Goal: Task Accomplishment & Management: Use online tool/utility

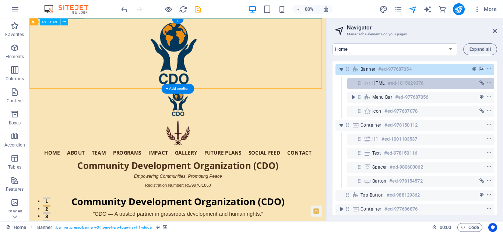
click at [391, 82] on h6 "#ed-1015629376" at bounding box center [406, 83] width 36 height 9
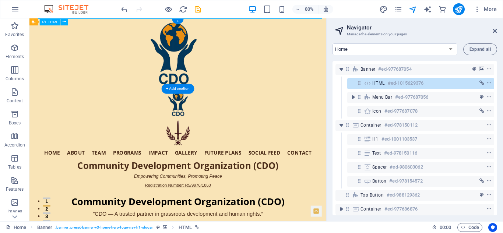
click at [391, 82] on h6 "#ed-1015629376" at bounding box center [406, 83] width 36 height 9
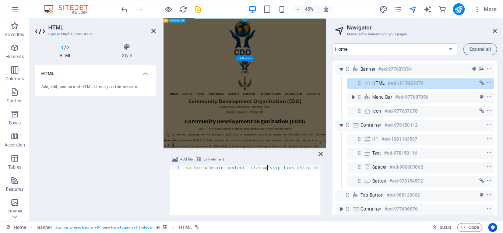
click at [391, 82] on h6 "#ed-1015629376" at bounding box center [406, 83] width 36 height 9
click at [155, 30] on icon at bounding box center [153, 31] width 4 height 6
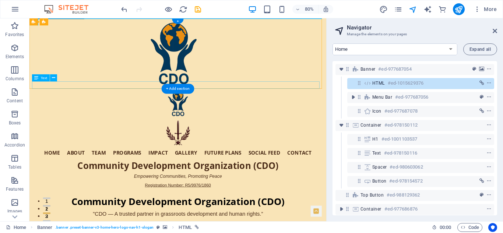
click at [238, 222] on div "Registration Number: R5/9976/1860" at bounding box center [214, 227] width 359 height 10
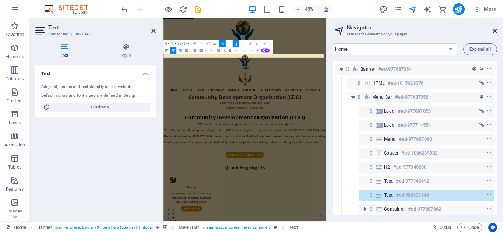
click at [496, 29] on icon at bounding box center [494, 31] width 4 height 6
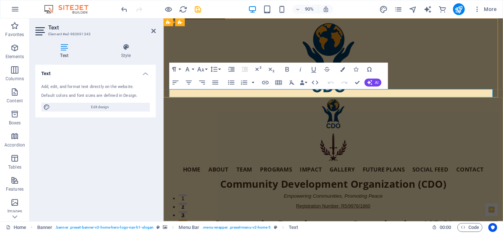
click at [358, 224] on span "Registration Number: R5/9976/1860" at bounding box center [352, 227] width 82 height 6
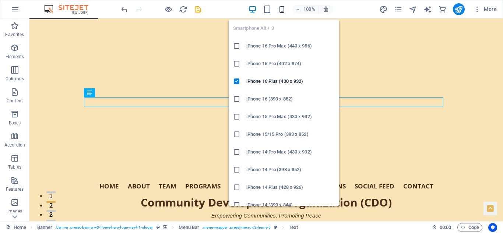
click at [281, 8] on icon "button" at bounding box center [281, 9] width 8 height 8
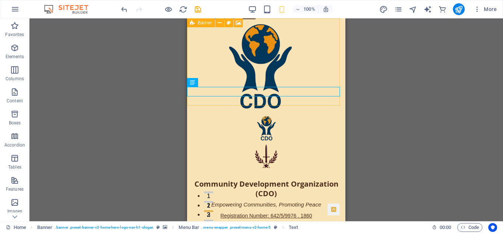
click at [193, 24] on icon at bounding box center [192, 22] width 5 height 9
select select "header"
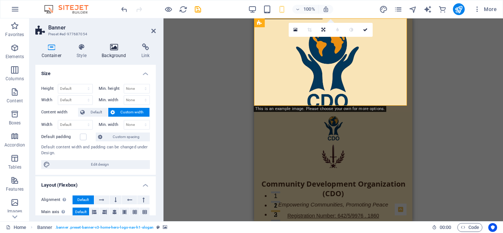
click at [113, 47] on icon at bounding box center [114, 46] width 37 height 7
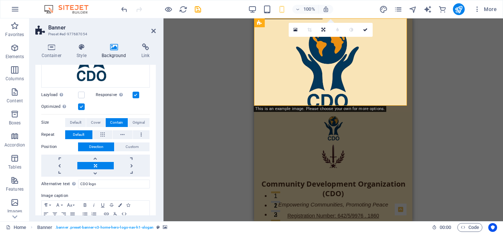
scroll to position [122, 0]
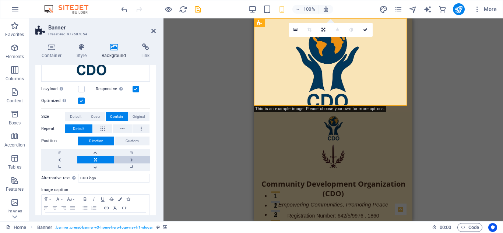
click at [128, 156] on link at bounding box center [132, 159] width 36 height 7
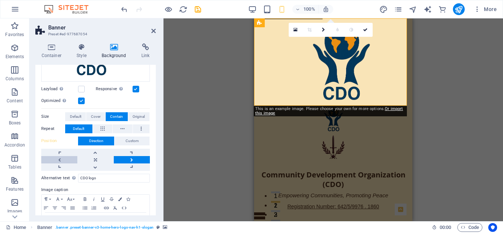
click at [58, 159] on link at bounding box center [59, 159] width 36 height 7
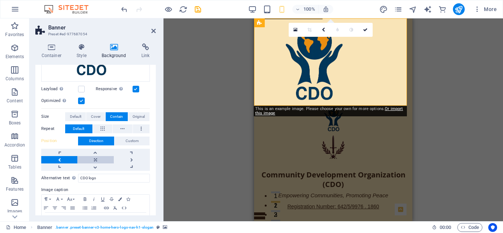
click at [96, 157] on link at bounding box center [95, 159] width 36 height 7
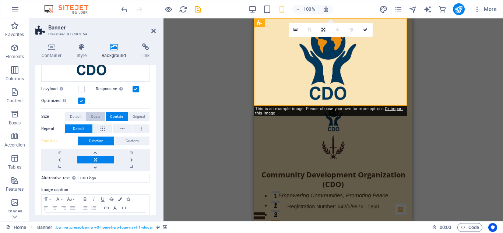
click at [95, 113] on span "Cover" at bounding box center [96, 116] width 10 height 9
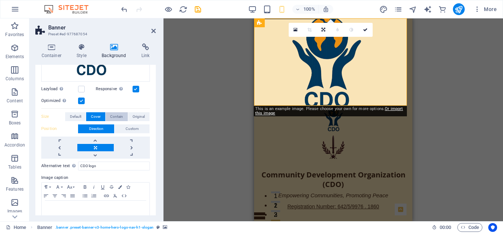
click at [115, 113] on span "Contain" at bounding box center [116, 116] width 13 height 9
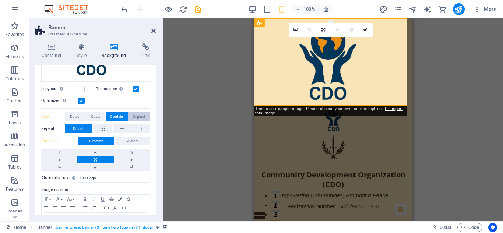
click at [146, 113] on button "Original" at bounding box center [138, 116] width 21 height 9
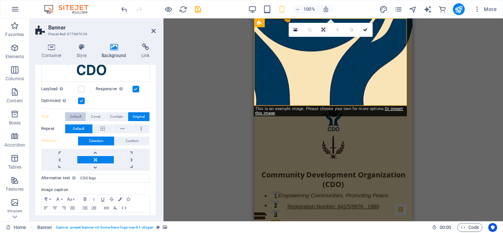
click at [79, 114] on span "Default" at bounding box center [75, 116] width 11 height 9
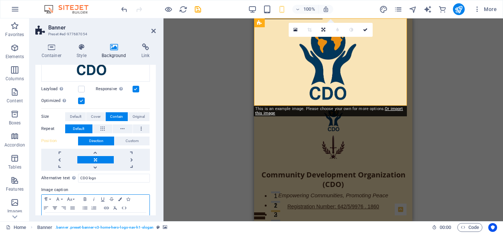
click at [53, 207] on icon "button" at bounding box center [54, 208] width 9 height 6
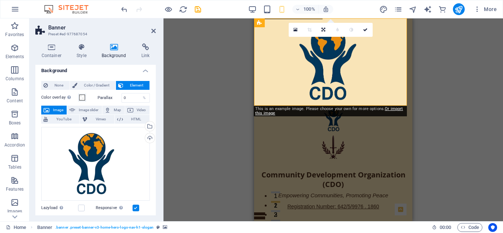
scroll to position [0, 0]
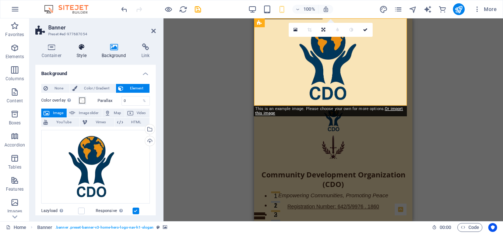
click at [80, 46] on icon at bounding box center [82, 46] width 22 height 7
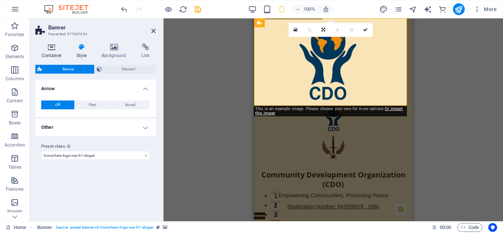
click at [51, 49] on icon at bounding box center [51, 46] width 32 height 7
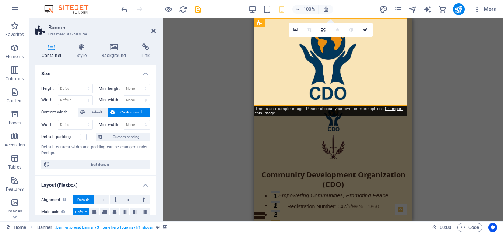
click at [144, 72] on h4 "Size" at bounding box center [95, 71] width 120 height 13
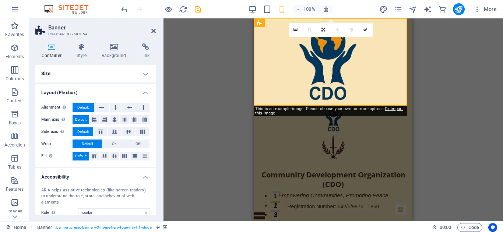
click at [145, 93] on h4 "Layout (Flexbox)" at bounding box center [95, 90] width 120 height 13
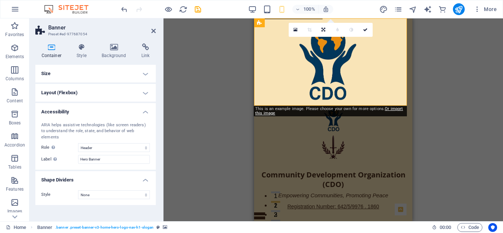
click at [145, 69] on h4 "Size" at bounding box center [95, 74] width 120 height 18
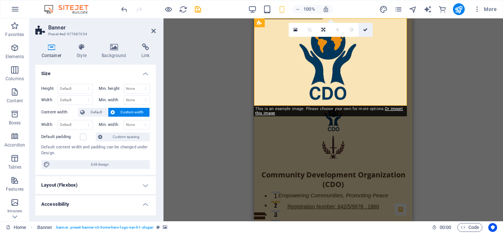
click at [366, 31] on icon at bounding box center [365, 30] width 4 height 4
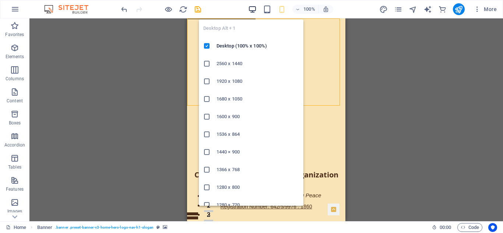
click at [251, 7] on icon "button" at bounding box center [252, 9] width 8 height 8
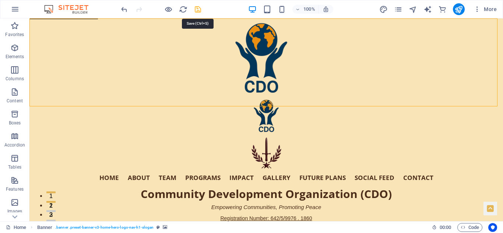
click at [196, 8] on icon "save" at bounding box center [198, 9] width 8 height 8
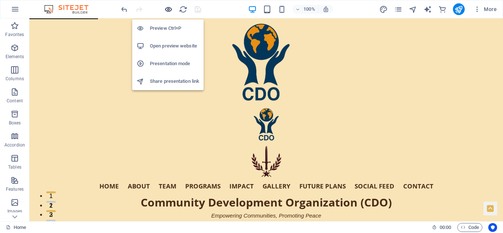
click at [167, 8] on icon "button" at bounding box center [168, 9] width 8 height 8
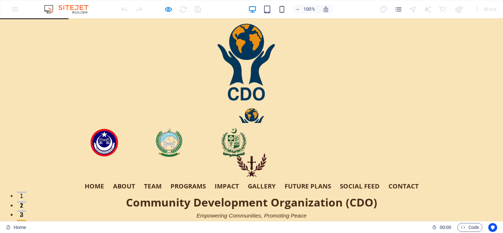
click at [91, 183] on link "Home" at bounding box center [95, 186] width 20 height 6
click at [46, 106] on div "Home About Team Programs Impact Gallery Future Plans Social Feed Contact Commun…" at bounding box center [251, 168] width 503 height 125
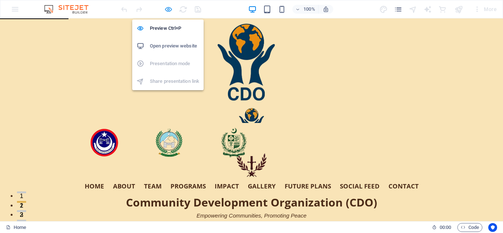
click at [168, 10] on icon "button" at bounding box center [168, 9] width 8 height 8
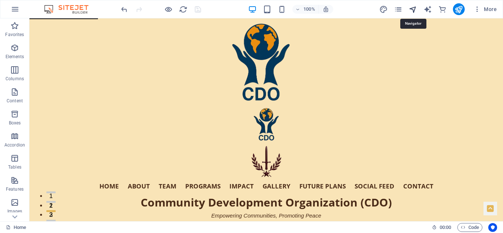
click at [416, 6] on icon "navigator" at bounding box center [413, 9] width 8 height 8
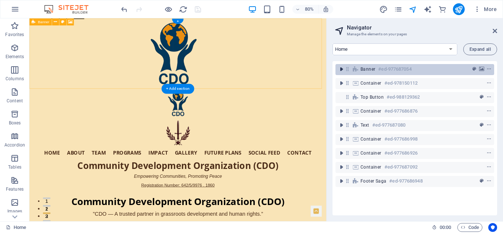
click at [341, 70] on icon "toggle-expand" at bounding box center [340, 69] width 7 height 7
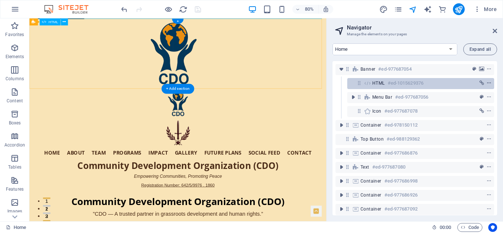
click at [488, 81] on icon "context-menu" at bounding box center [488, 83] width 5 height 5
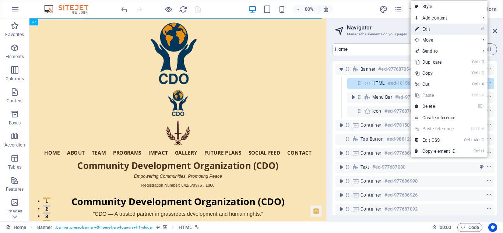
click at [433, 26] on link "⏎ Edit" at bounding box center [434, 29] width 49 height 11
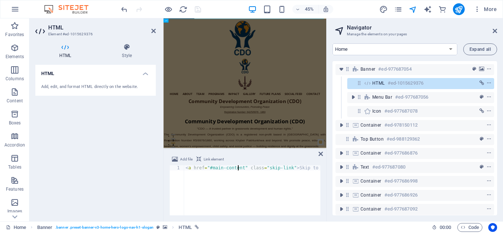
click at [237, 169] on div "< a href = "#main-content" class = "skip-link" > Skip to main content </ a >" at bounding box center [267, 194] width 167 height 59
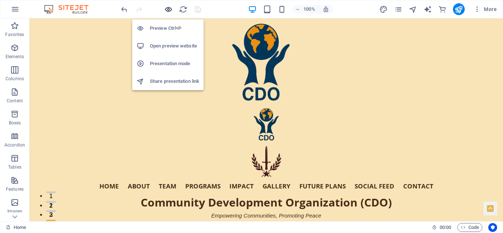
click at [168, 7] on icon "button" at bounding box center [168, 9] width 8 height 8
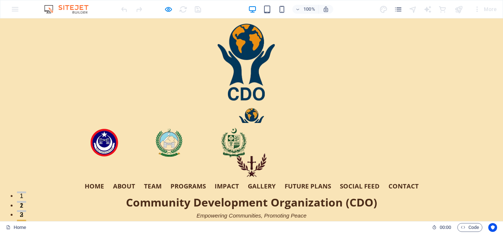
click at [118, 183] on link "About" at bounding box center [124, 186] width 22 height 6
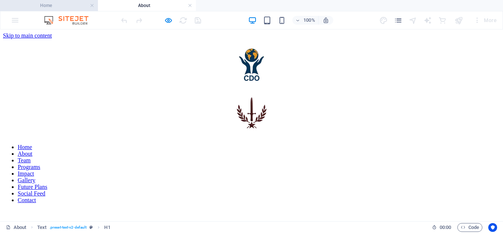
scroll to position [0, 0]
click at [66, 4] on h4 "Home" at bounding box center [49, 5] width 98 height 8
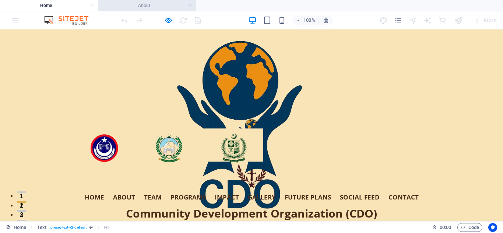
click at [189, 4] on link at bounding box center [190, 5] width 4 height 7
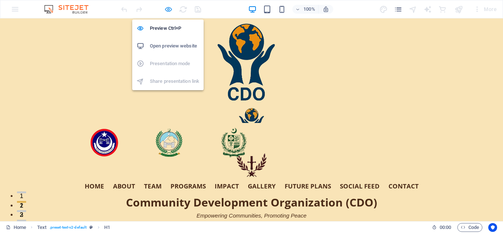
click at [168, 8] on icon "button" at bounding box center [168, 9] width 8 height 8
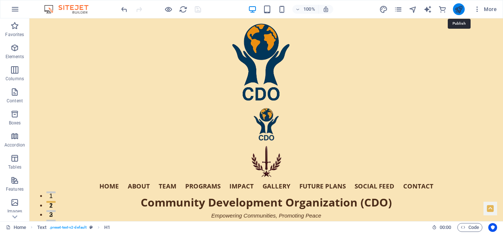
click at [460, 8] on icon "publish" at bounding box center [458, 9] width 8 height 8
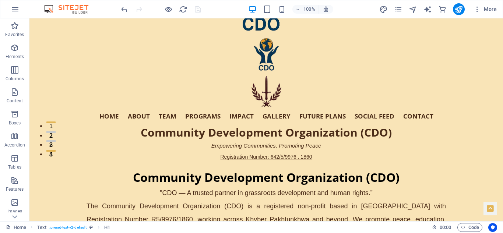
scroll to position [67, 0]
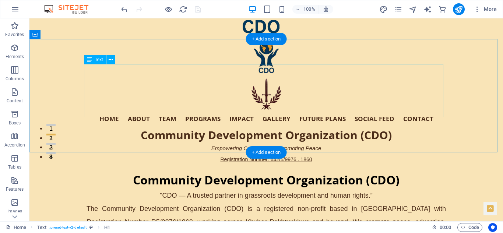
click at [362, 189] on div ""CDO — A trusted partner in grassroots development and human rights.” The Commu…" at bounding box center [265, 215] width 359 height 53
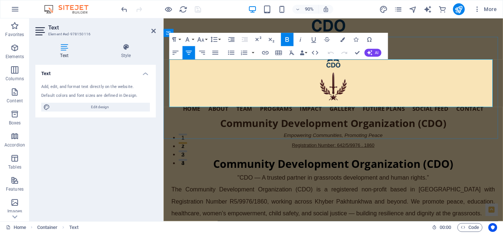
click at [172, 205] on span "The Community Development Organization (CDO) is a registered non-profit based i…" at bounding box center [351, 222] width 359 height 34
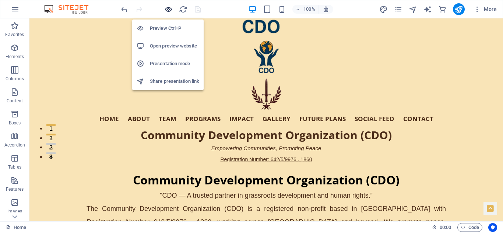
click at [166, 11] on icon "button" at bounding box center [168, 9] width 8 height 8
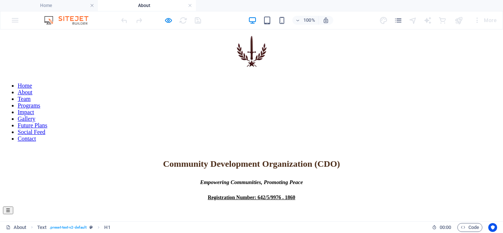
scroll to position [66, 0]
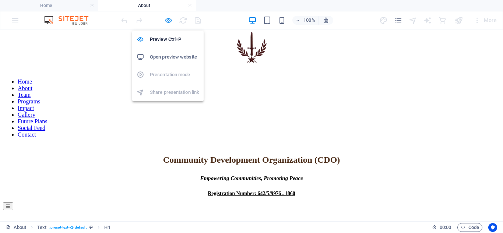
click at [170, 21] on icon "button" at bounding box center [168, 20] width 8 height 8
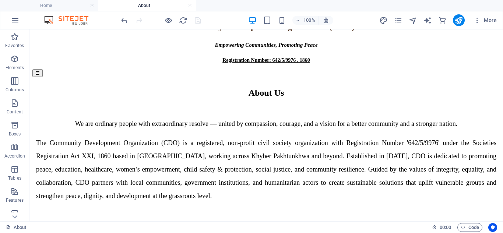
scroll to position [201, 0]
